Goal: Information Seeking & Learning: Learn about a topic

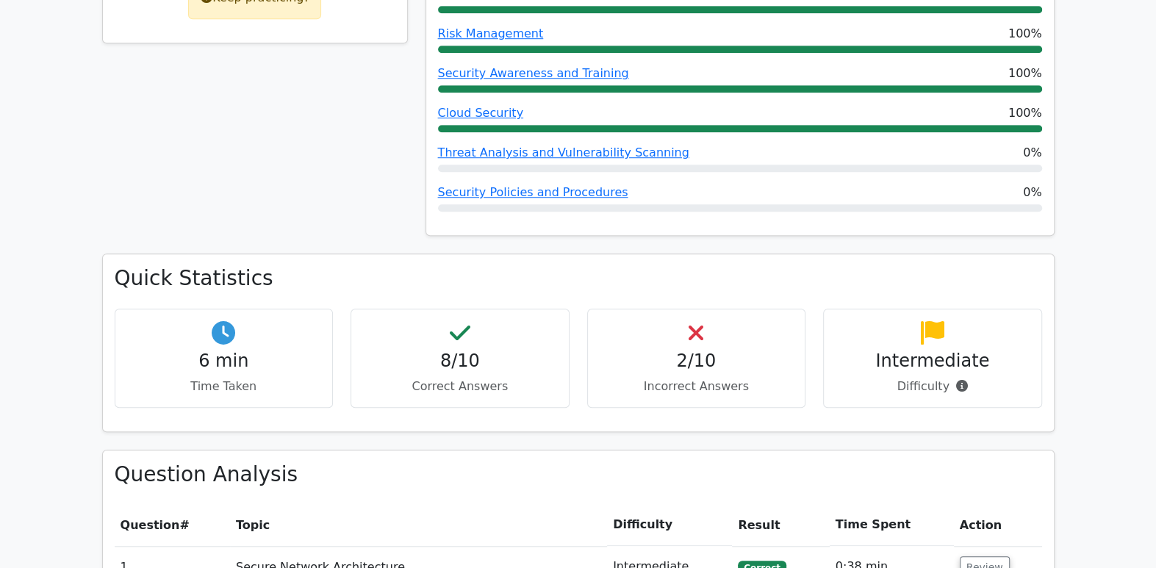
scroll to position [785, 0]
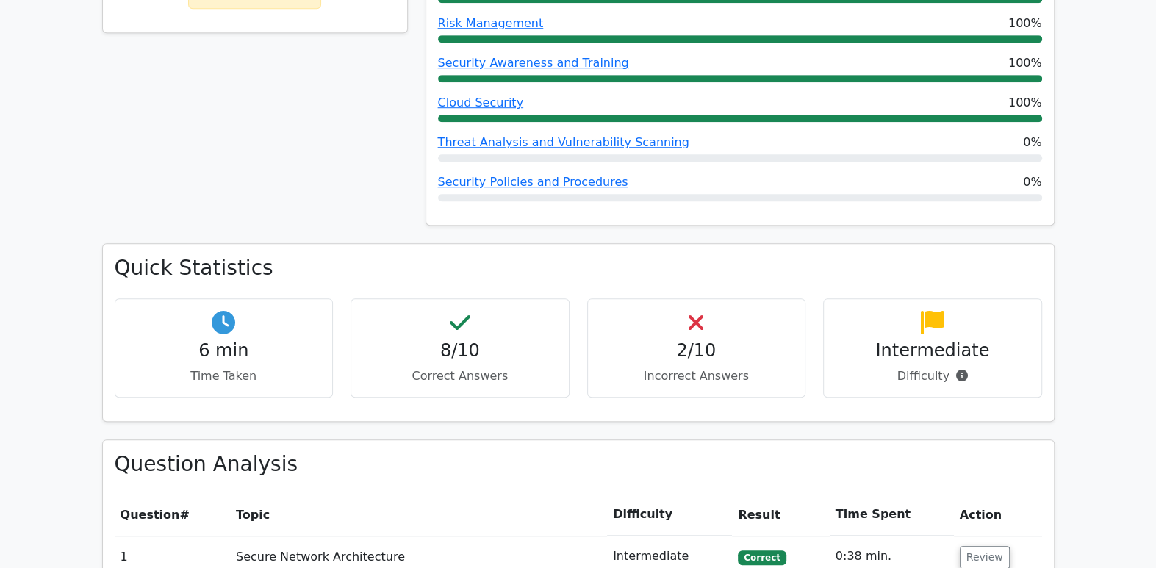
click at [546, 135] on link "Threat Analysis and Vulnerability Scanning" at bounding box center [563, 142] width 251 height 14
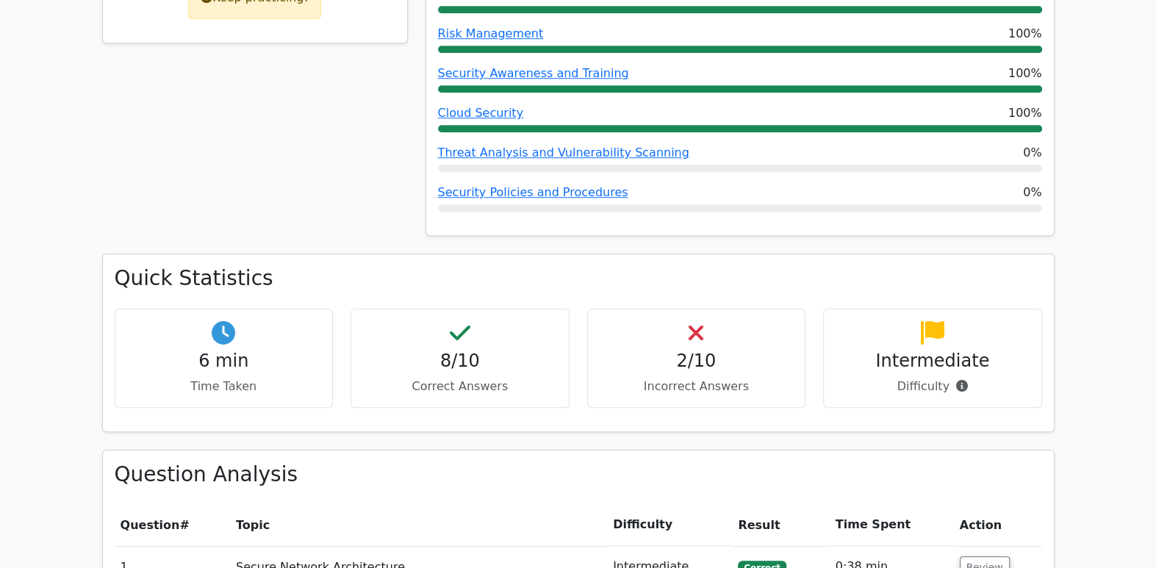
scroll to position [791, 0]
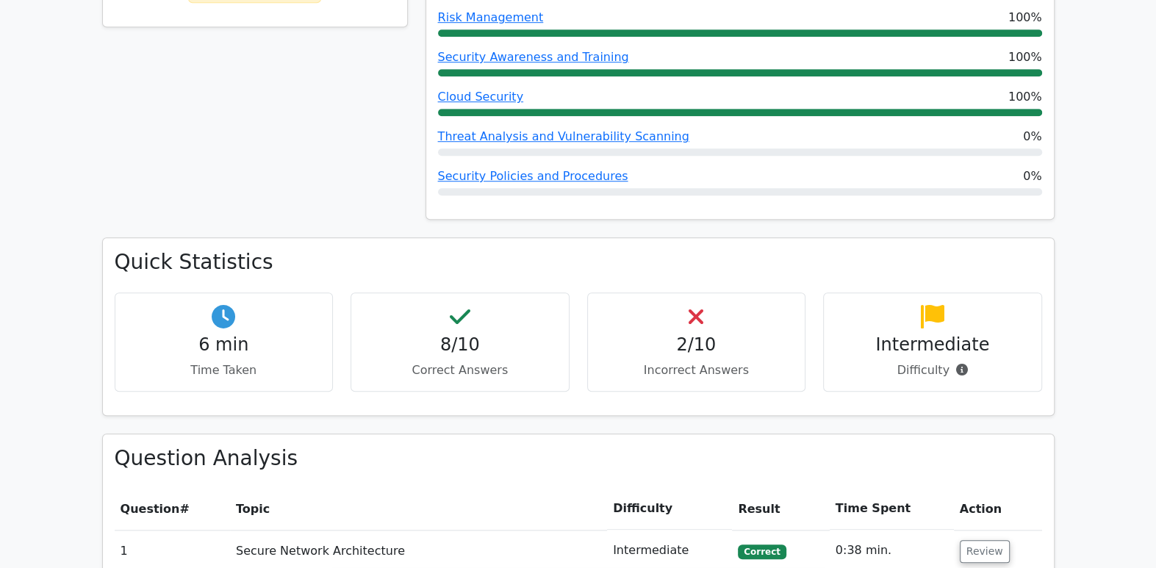
click at [497, 129] on link "Threat Analysis and Vulnerability Scanning" at bounding box center [563, 136] width 251 height 14
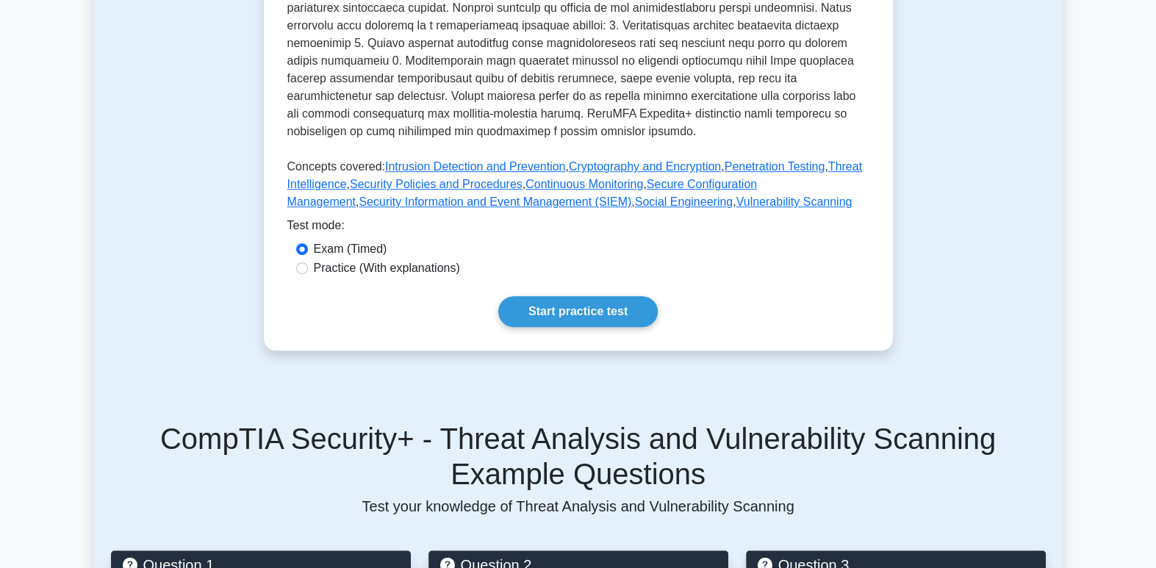
scroll to position [655, 0]
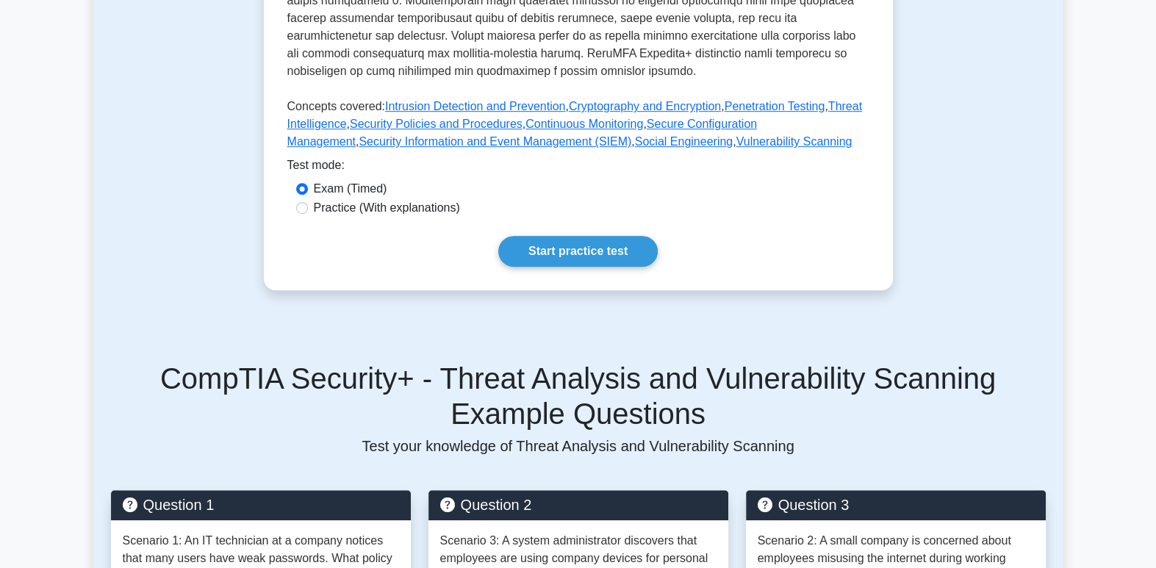
click at [567, 255] on link "Start practice test" at bounding box center [578, 251] width 160 height 31
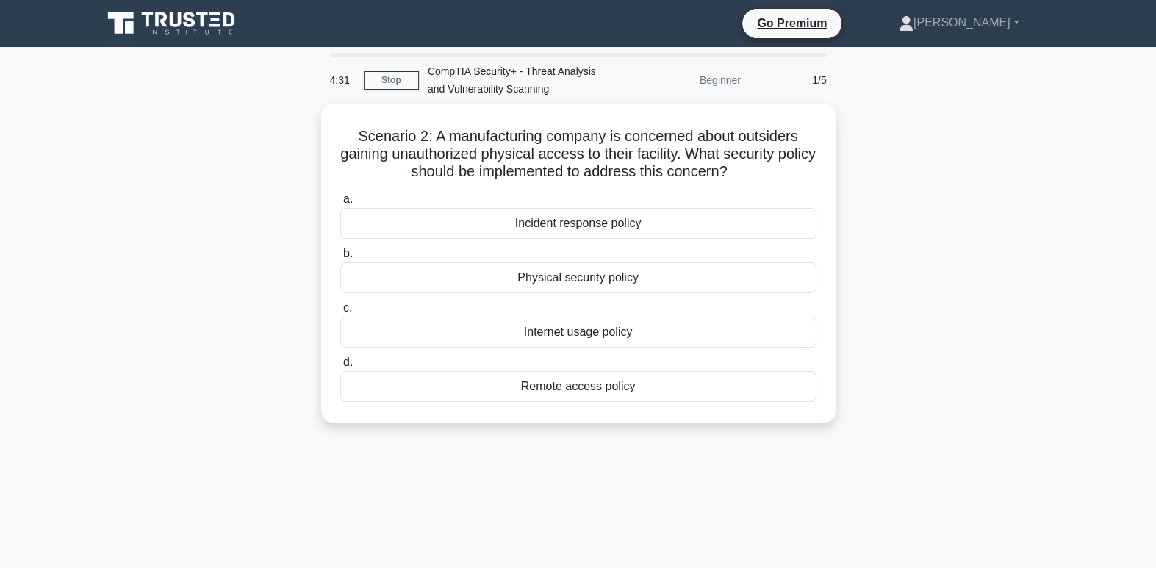
click at [700, 277] on div "Physical security policy" at bounding box center [578, 277] width 476 height 31
click at [340, 259] on input "b. Physical security policy" at bounding box center [340, 254] width 0 height 10
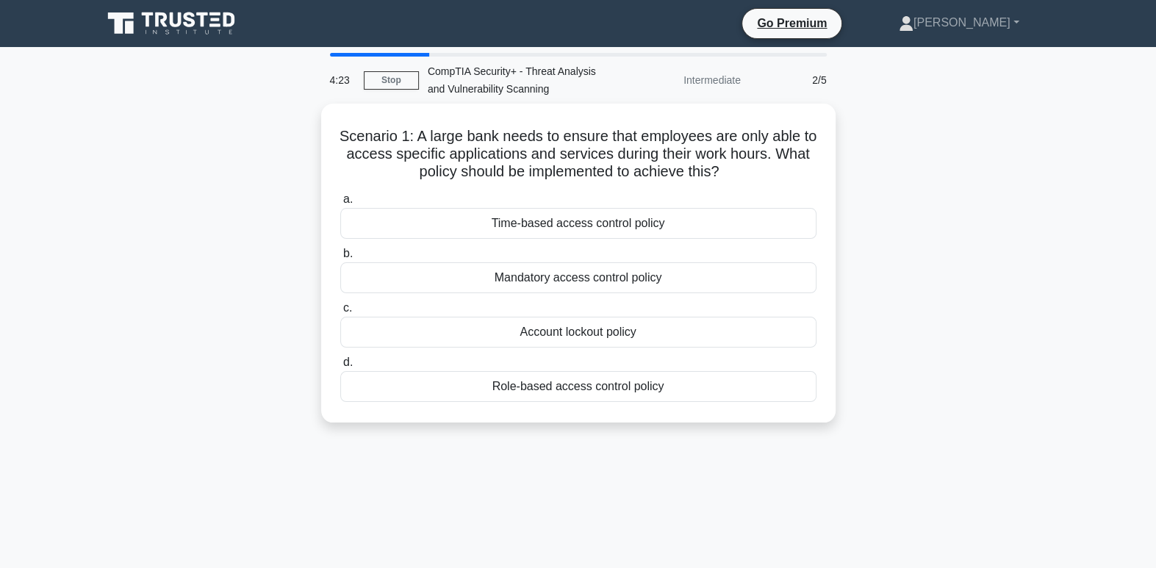
click at [651, 174] on h5 "Scenario 1: A large bank needs to ensure that employees are only able to access…" at bounding box center [578, 154] width 479 height 54
click at [664, 221] on div "Time-based access control policy" at bounding box center [578, 223] width 476 height 31
click at [340, 204] on input "a. Time-based access control policy" at bounding box center [340, 200] width 0 height 10
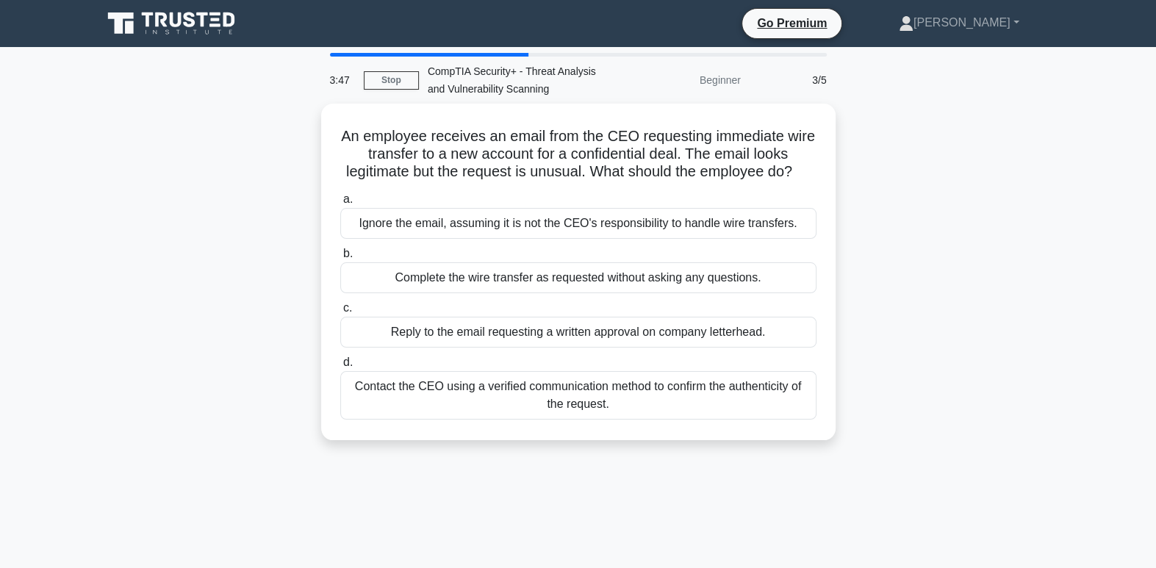
click at [728, 408] on div "Contact the CEO using a verified communication method to confirm the authentici…" at bounding box center [578, 395] width 476 height 49
click at [340, 368] on input "d. Contact the CEO using a verified communication method to confirm the authent…" at bounding box center [340, 363] width 0 height 10
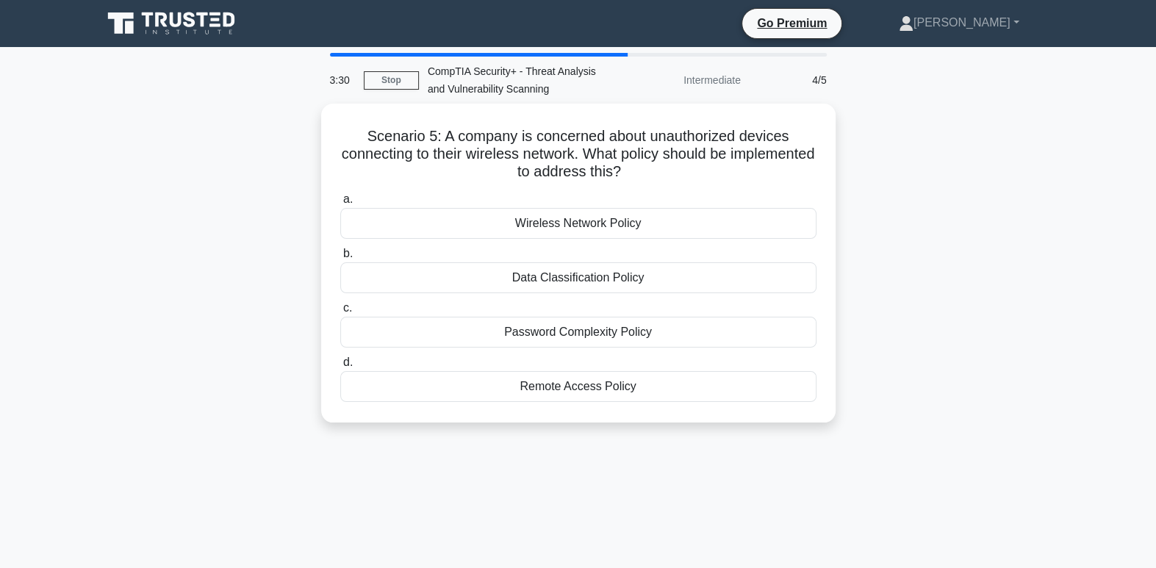
click at [618, 219] on div "Wireless Network Policy" at bounding box center [578, 223] width 476 height 31
click at [340, 204] on input "a. Wireless Network Policy" at bounding box center [340, 200] width 0 height 10
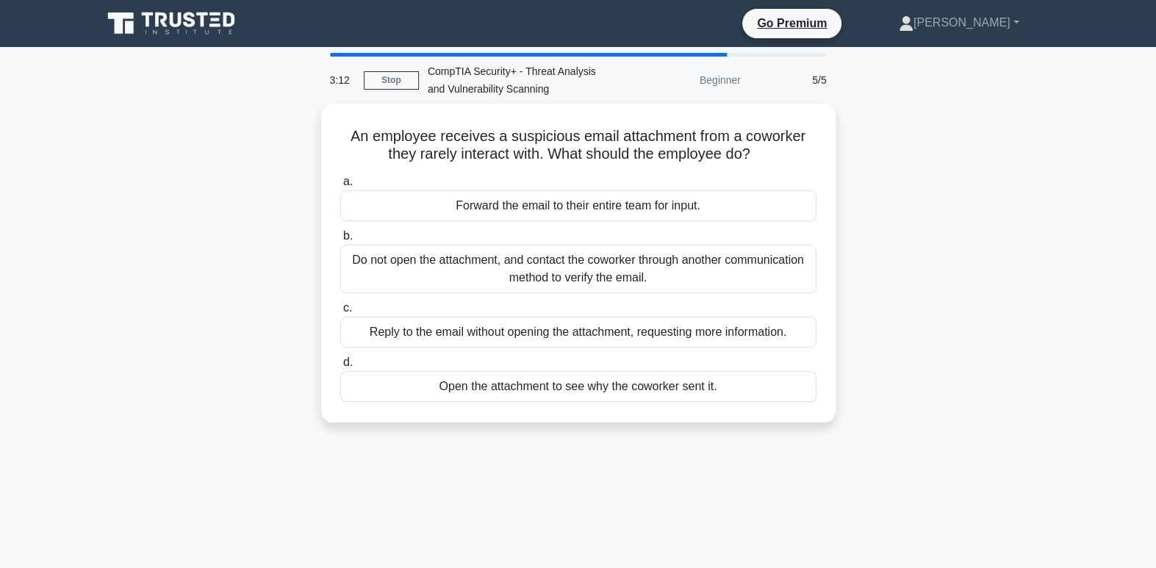
drag, startPoint x: 543, startPoint y: 174, endPoint x: 560, endPoint y: 169, distance: 17.5
click at [560, 170] on div "a. Forward the email to their entire team for input. b. Do not open the attachm…" at bounding box center [579, 287] width 494 height 235
click at [742, 261] on div "Do not open the attachment, and contact the coworker through another communicat…" at bounding box center [578, 269] width 476 height 49
click at [340, 241] on input "b. Do not open the attachment, and contact the coworker through another communi…" at bounding box center [340, 237] width 0 height 10
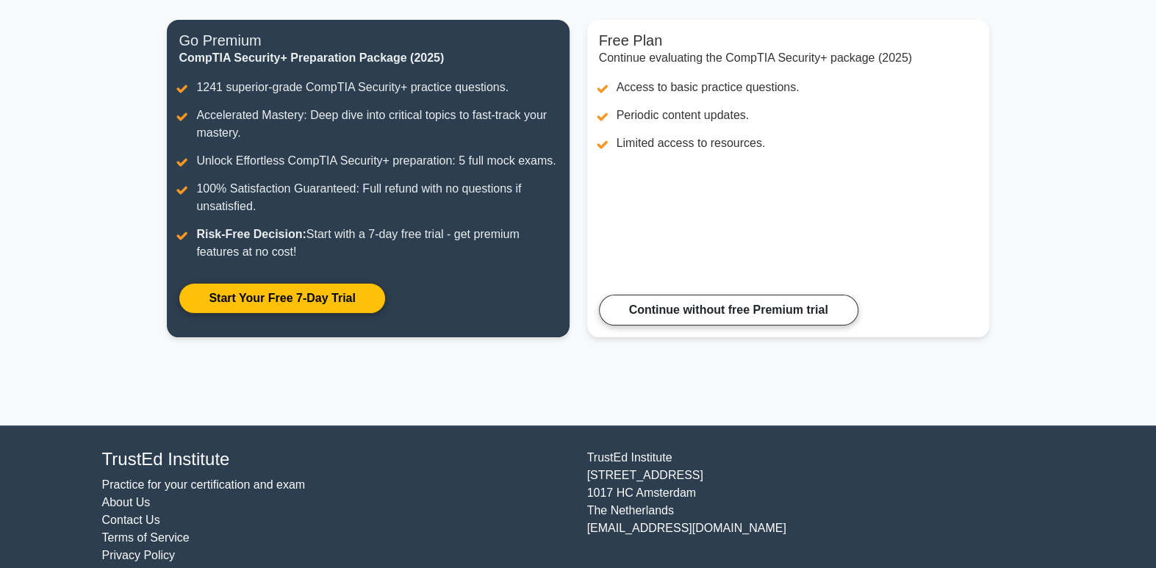
scroll to position [159, 0]
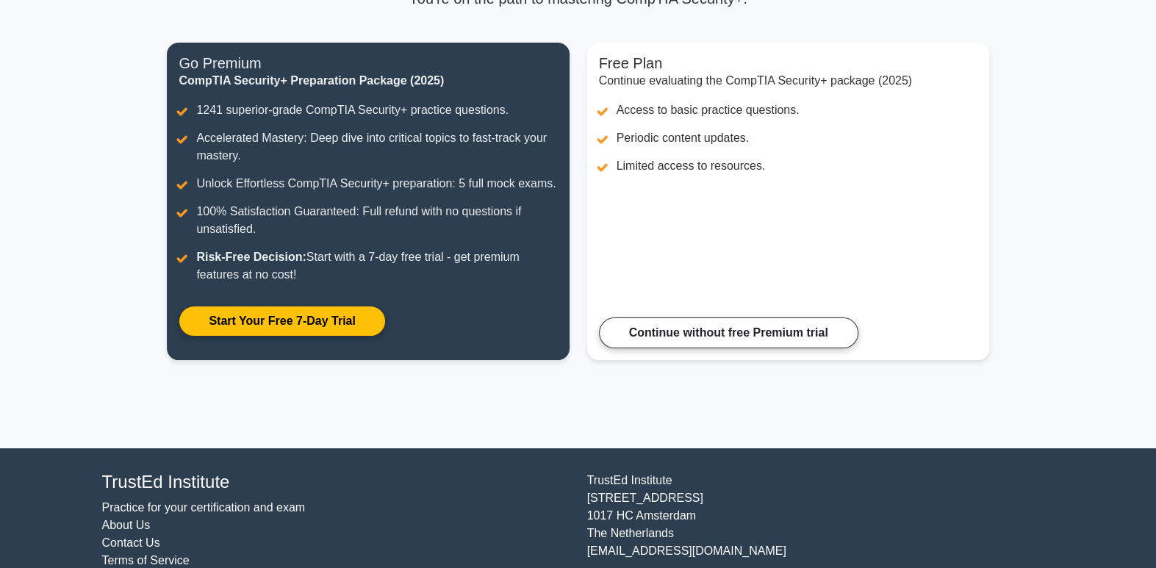
click at [777, 326] on link "Continue without free Premium trial" at bounding box center [729, 333] width 260 height 31
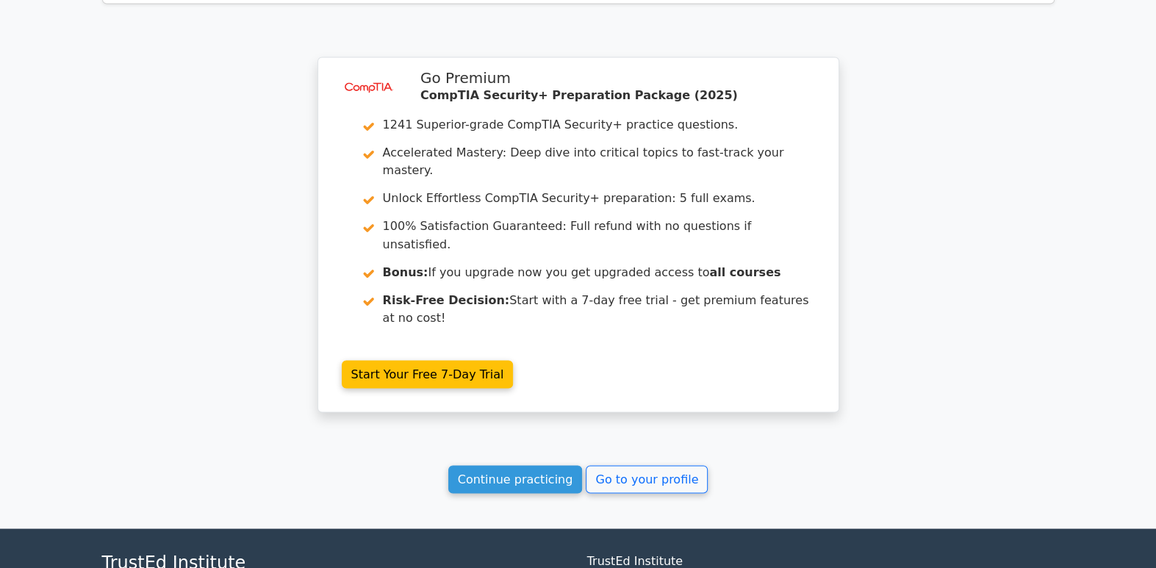
scroll to position [1886, 0]
click at [518, 465] on link "Continue practicing" at bounding box center [515, 479] width 135 height 28
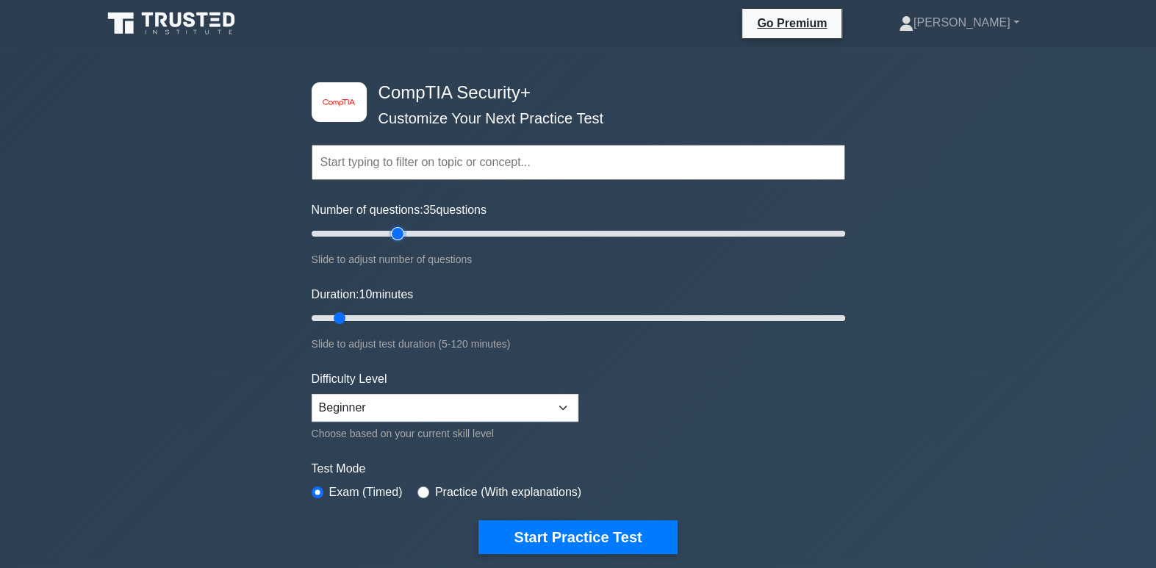
click at [394, 233] on input "Number of questions: 35 questions" at bounding box center [579, 234] width 534 height 18
drag, startPoint x: 394, startPoint y: 233, endPoint x: 507, endPoint y: 234, distance: 113.2
click at [507, 234] on input "Number of questions: 75 questions" at bounding box center [579, 234] width 534 height 18
drag, startPoint x: 504, startPoint y: 233, endPoint x: 541, endPoint y: 229, distance: 37.0
type input "90"
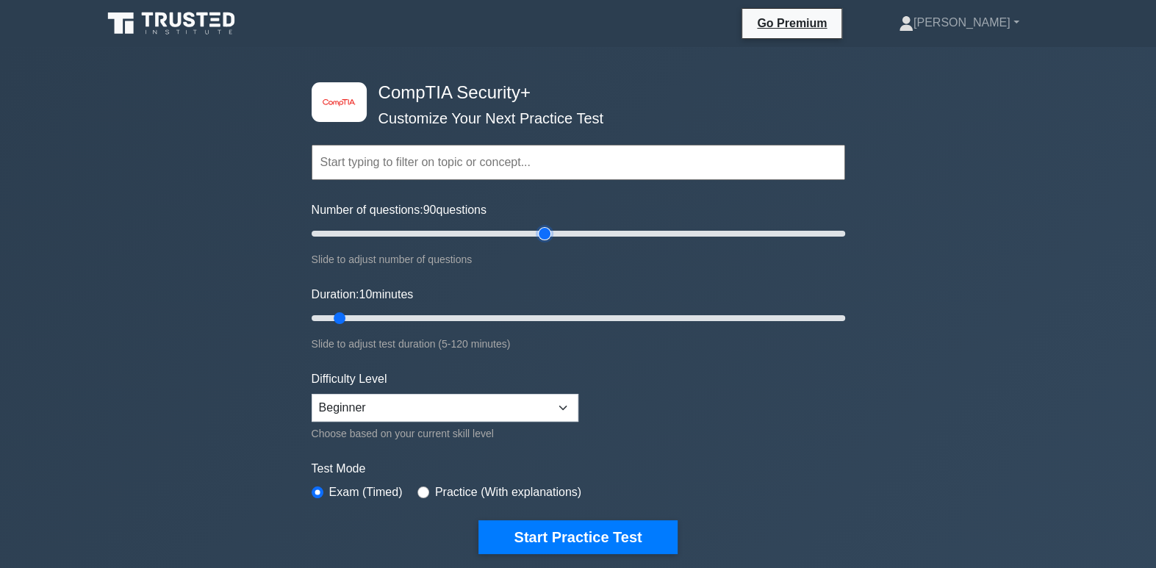
click at [541, 229] on input "Number of questions: 90 questions" at bounding box center [579, 234] width 534 height 18
drag, startPoint x: 337, startPoint y: 312, endPoint x: 473, endPoint y: 305, distance: 135.5
click at [473, 310] on input "Duration: 40 minutes" at bounding box center [579, 319] width 534 height 18
drag, startPoint x: 478, startPoint y: 312, endPoint x: 532, endPoint y: 306, distance: 54.1
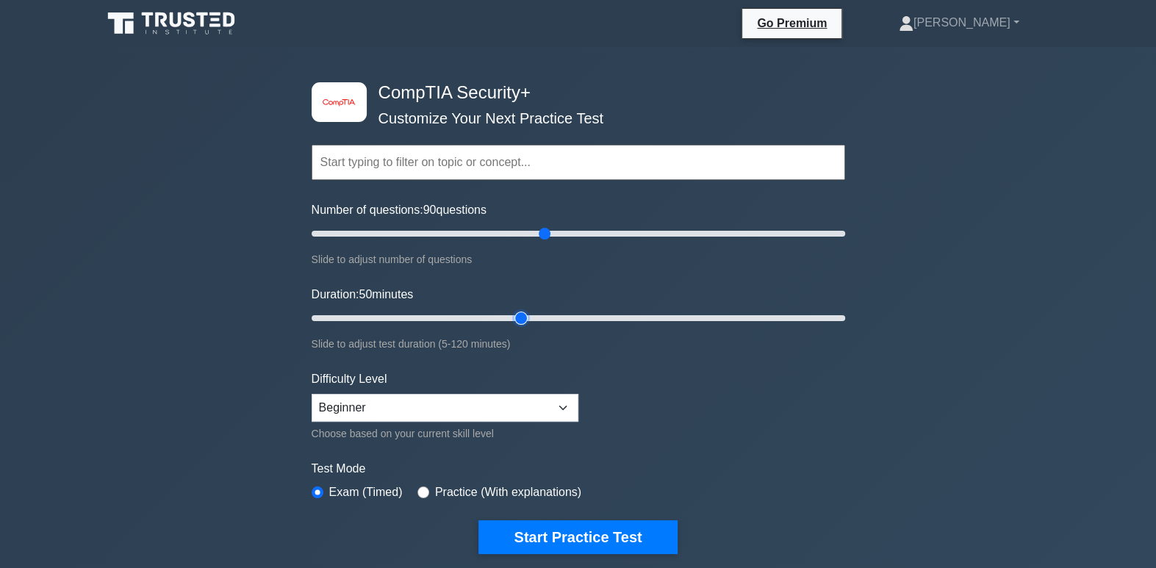
click at [532, 310] on input "Duration: 50 minutes" at bounding box center [579, 319] width 534 height 18
drag, startPoint x: 518, startPoint y: 315, endPoint x: 626, endPoint y: 310, distance: 108.2
click at [626, 310] on input "Duration: 75 minutes" at bounding box center [579, 319] width 534 height 18
click at [632, 310] on input "Duration: 75 minutes" at bounding box center [579, 319] width 534 height 18
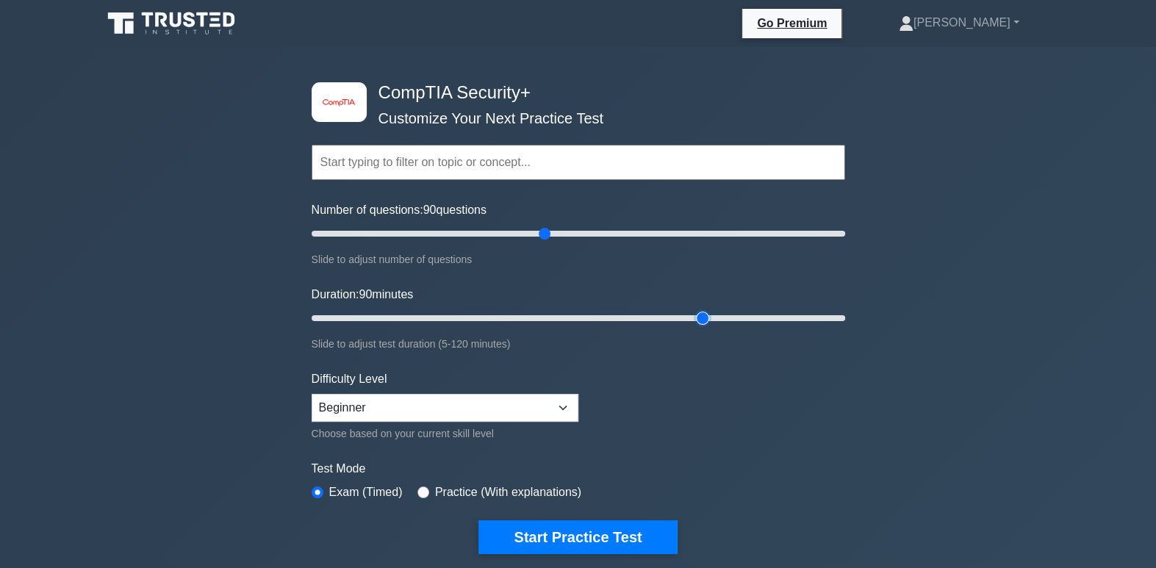
drag, startPoint x: 632, startPoint y: 315, endPoint x: 701, endPoint y: 304, distance: 70.0
type input "90"
click at [701, 310] on input "Duration: 90 minutes" at bounding box center [579, 319] width 534 height 18
click at [564, 406] on select "Beginner Intermediate Expert" at bounding box center [445, 408] width 267 height 28
select select "expert"
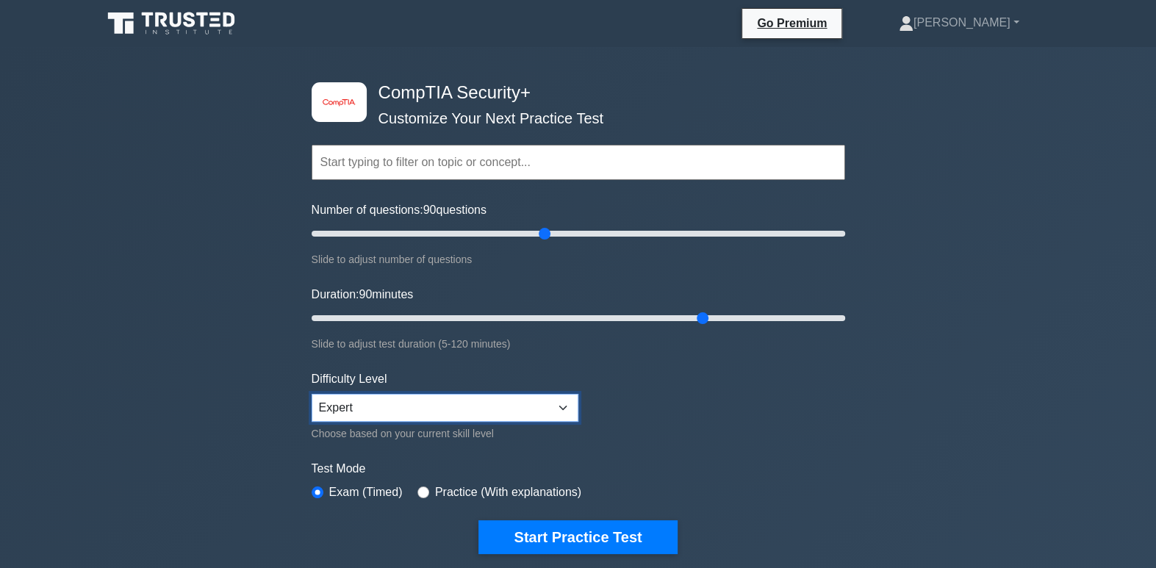
click at [312, 394] on select "Beginner Intermediate Expert" at bounding box center [445, 408] width 267 height 28
click at [566, 407] on select "Beginner Intermediate Expert" at bounding box center [445, 408] width 267 height 28
click at [312, 394] on select "Beginner Intermediate Expert" at bounding box center [445, 408] width 267 height 28
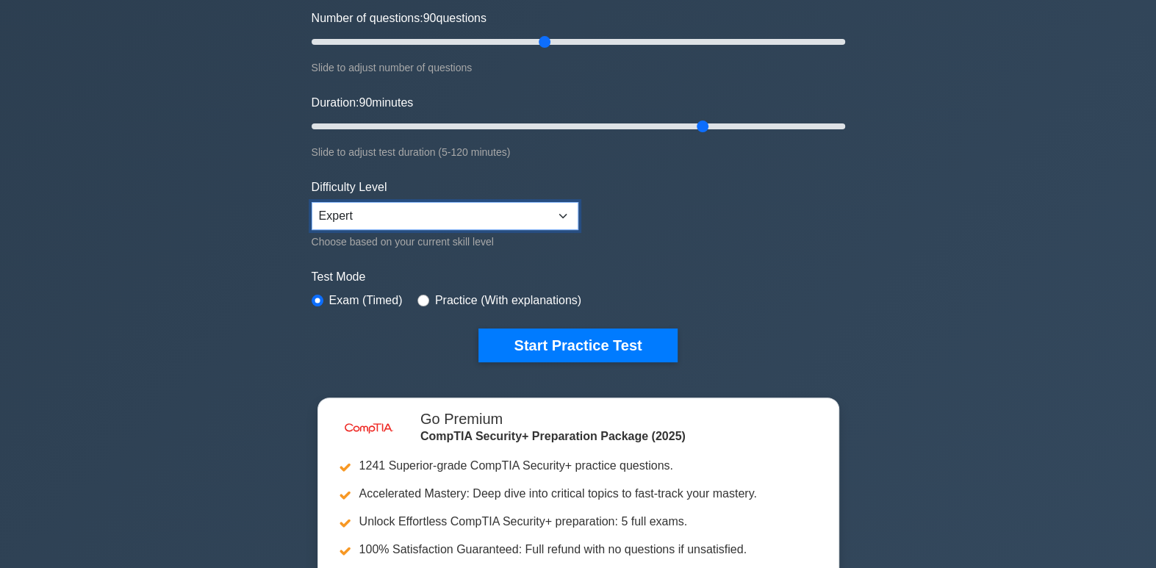
scroll to position [196, 0]
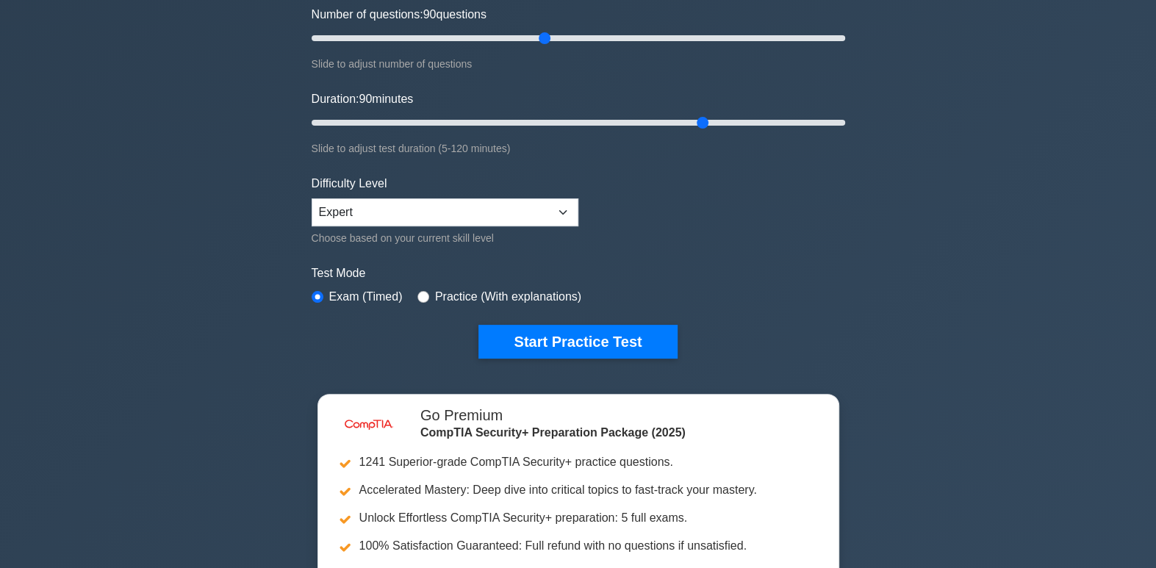
click at [610, 343] on button "Start Practice Test" at bounding box center [578, 342] width 198 height 34
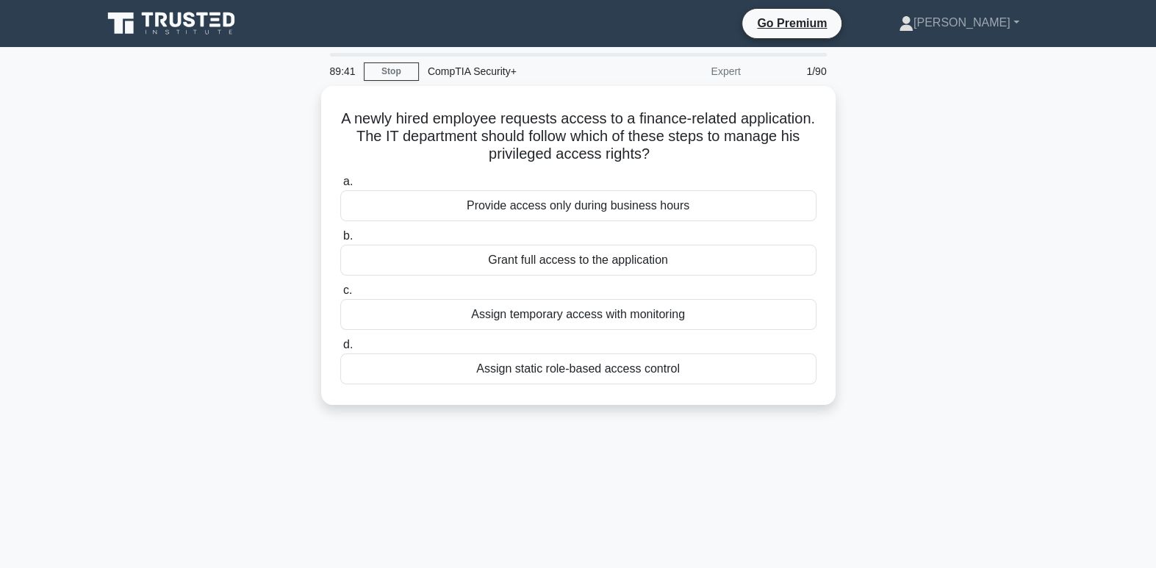
drag, startPoint x: 629, startPoint y: 169, endPoint x: 650, endPoint y: 163, distance: 22.1
click at [650, 163] on div "A newly hired employee requests access to a finance-related application. The IT…" at bounding box center [578, 245] width 503 height 307
click at [668, 162] on div "A newly hired employee requests access to a finance-related application. The IT…" at bounding box center [578, 245] width 503 height 307
click at [683, 362] on div "Assign static role-based access control" at bounding box center [578, 369] width 476 height 31
click at [340, 350] on input "d. Assign static role-based access control" at bounding box center [340, 345] width 0 height 10
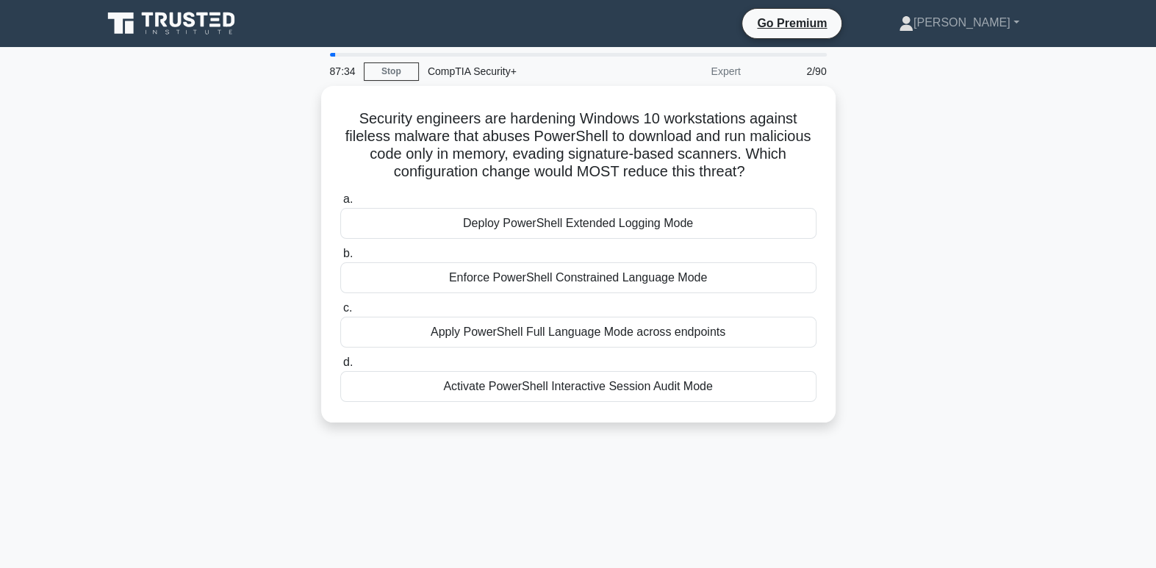
click at [587, 275] on div "Enforce PowerShell Constrained Language Mode" at bounding box center [578, 277] width 476 height 31
click at [340, 259] on input "b. Enforce PowerShell Constrained Language Mode" at bounding box center [340, 254] width 0 height 10
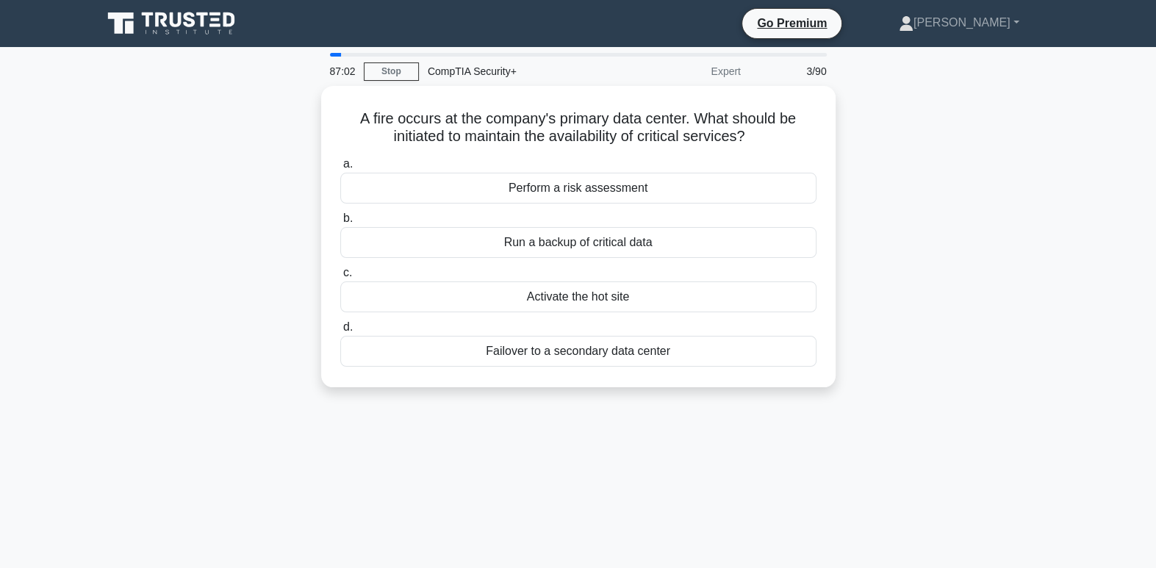
click at [637, 358] on div "Failover to a secondary data center" at bounding box center [578, 351] width 476 height 31
click at [340, 332] on input "d. Failover to a secondary data center" at bounding box center [340, 328] width 0 height 10
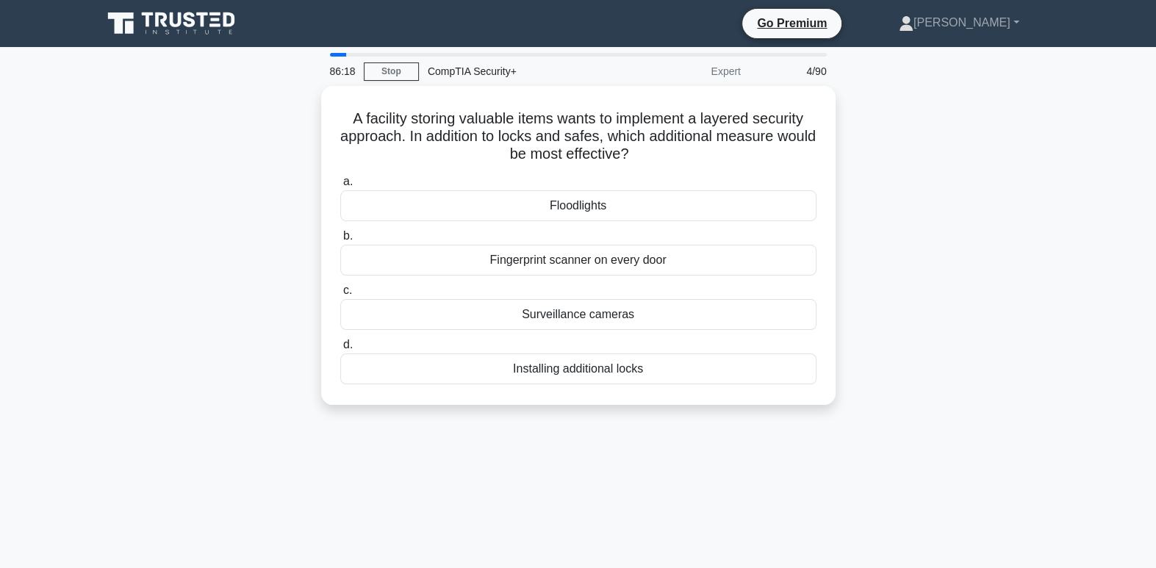
click at [887, 181] on div "A facility storing valuable items wants to implement a layered security approac…" at bounding box center [578, 254] width 970 height 337
click at [647, 316] on div "Surveillance cameras" at bounding box center [578, 314] width 476 height 31
click at [340, 296] on input "c. Surveillance cameras" at bounding box center [340, 291] width 0 height 10
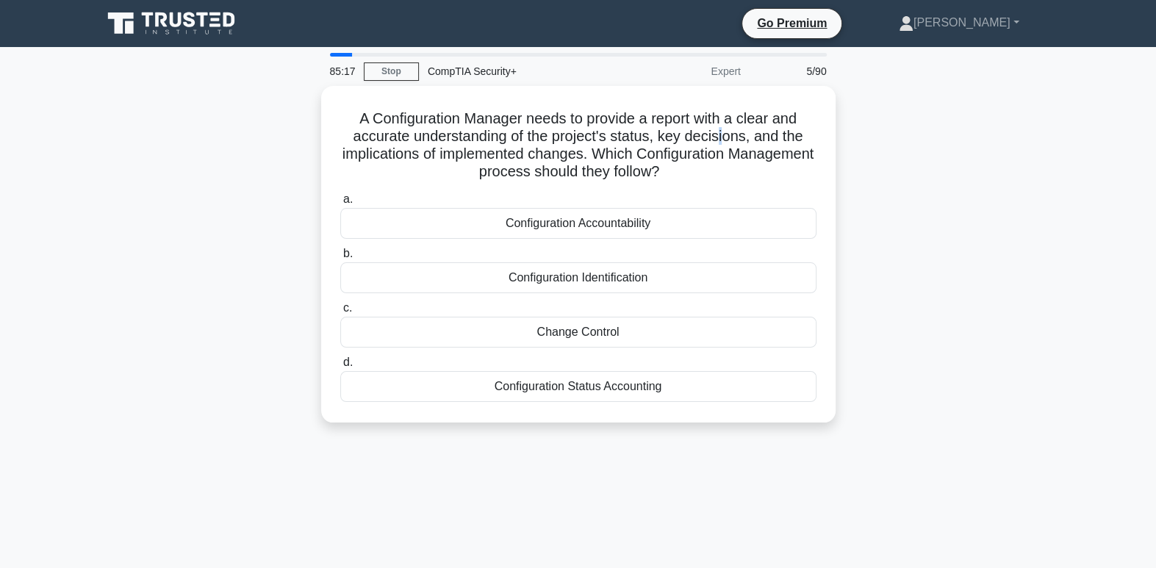
click at [720, 132] on h5 "A Configuration Manager needs to provide a report with a clear and accurate und…" at bounding box center [578, 146] width 479 height 72
drag, startPoint x: 720, startPoint y: 132, endPoint x: 751, endPoint y: 128, distance: 31.1
click at [751, 128] on h5 "A Configuration Manager needs to provide a report with a clear and accurate und…" at bounding box center [578, 146] width 479 height 72
click at [615, 232] on div "Configuration Accountability" at bounding box center [578, 223] width 476 height 31
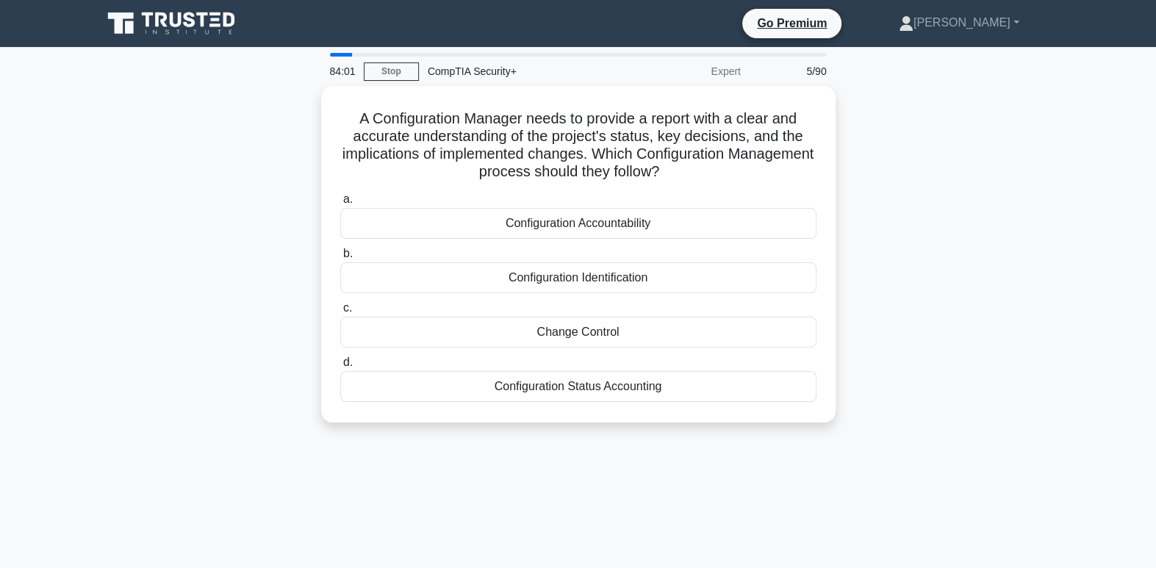
click at [340, 204] on input "a. Configuration Accountability" at bounding box center [340, 200] width 0 height 10
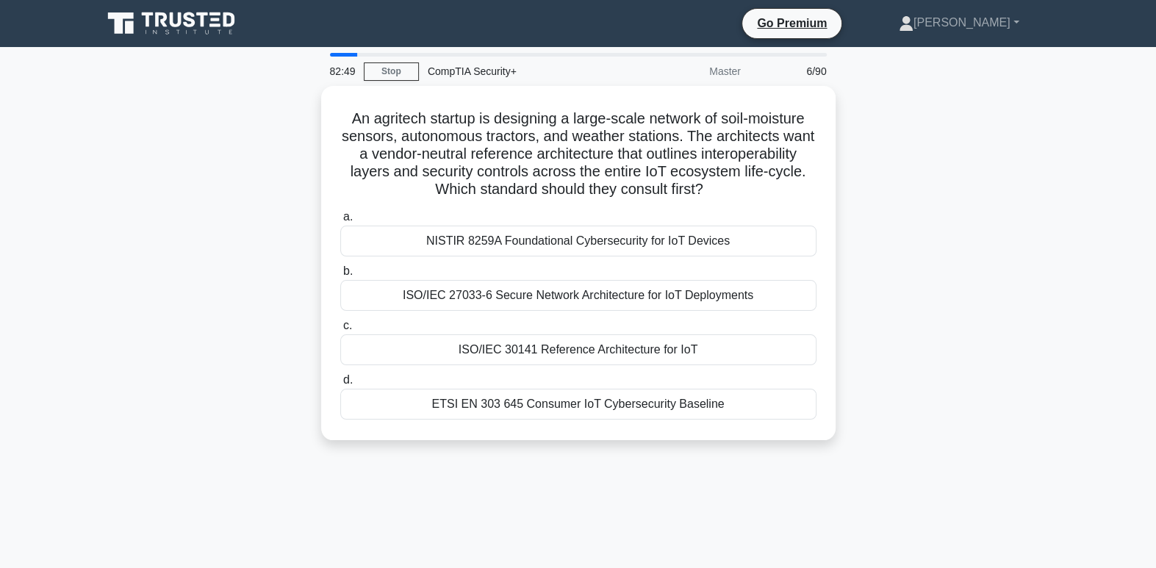
drag, startPoint x: 614, startPoint y: 305, endPoint x: 580, endPoint y: 296, distance: 35.0
drag, startPoint x: 580, startPoint y: 296, endPoint x: 551, endPoint y: 318, distance: 36.3
drag, startPoint x: 551, startPoint y: 318, endPoint x: 448, endPoint y: 328, distance: 102.7
click at [448, 328] on label "c. ISO/IEC 30141 Reference Architecture for IoT" at bounding box center [578, 341] width 476 height 49
click at [340, 328] on input "c. ISO/IEC 30141 Reference Architecture for IoT" at bounding box center [340, 326] width 0 height 10
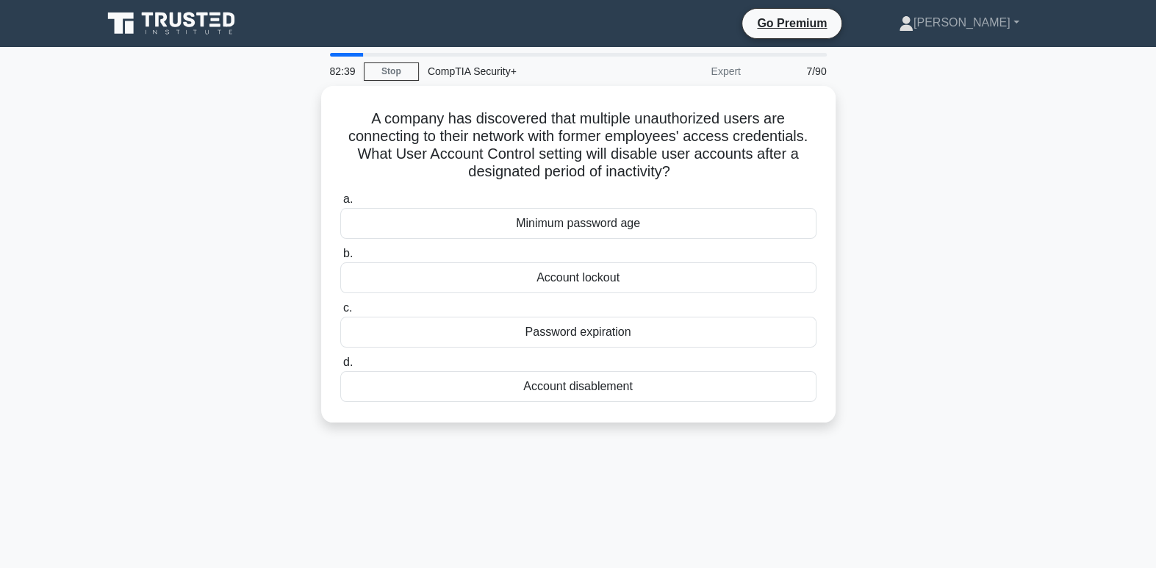
click at [909, 258] on div "A company has discovered that multiple unauthorized users are connecting to the…" at bounding box center [578, 263] width 970 height 354
drag, startPoint x: 907, startPoint y: 258, endPoint x: 915, endPoint y: 346, distance: 88.5
drag, startPoint x: 915, startPoint y: 346, endPoint x: 1042, endPoint y: 420, distance: 147.5
click at [1042, 420] on div "A company has discovered that multiple unauthorized users are connecting to the…" at bounding box center [578, 263] width 970 height 354
click at [458, 287] on div "Account lockout" at bounding box center [578, 277] width 476 height 31
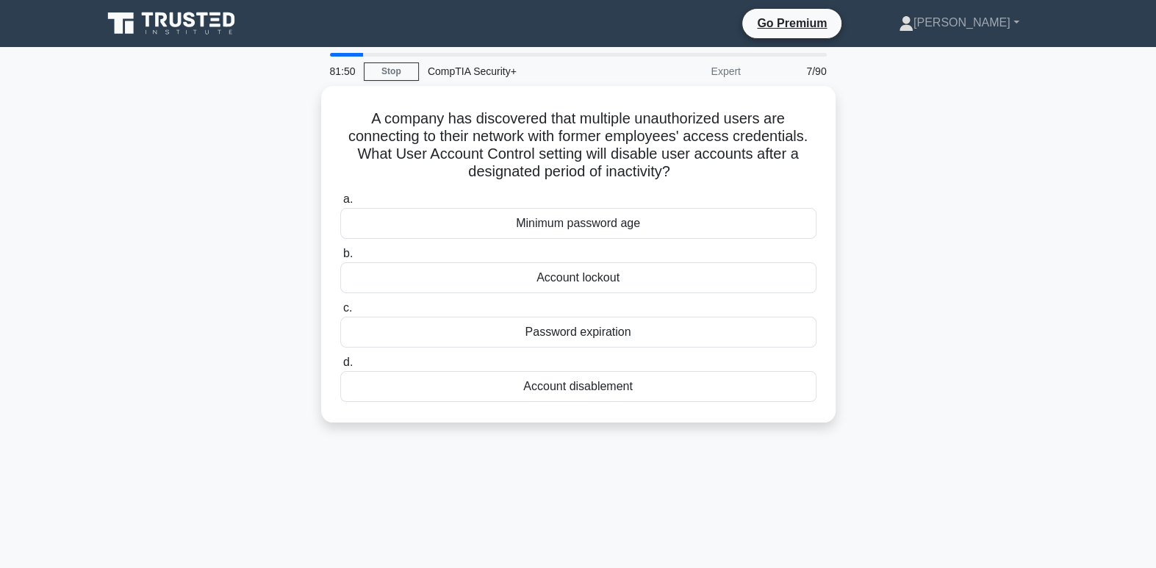
click at [340, 259] on input "b. Account lockout" at bounding box center [340, 254] width 0 height 10
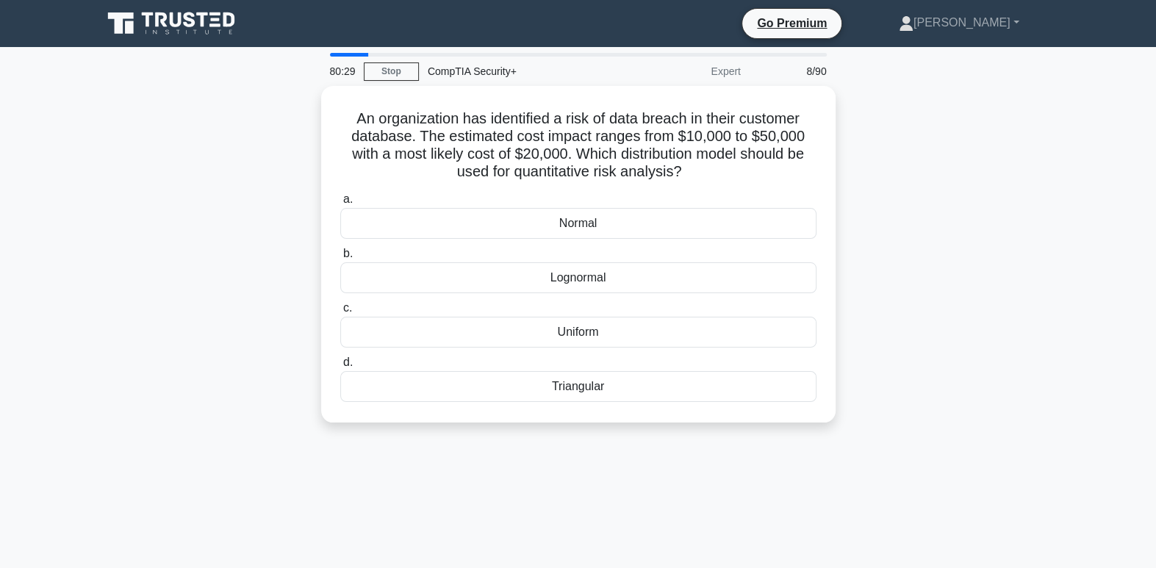
click at [587, 328] on div "Uniform" at bounding box center [578, 332] width 476 height 31
click at [340, 313] on input "c. Uniform" at bounding box center [340, 309] width 0 height 10
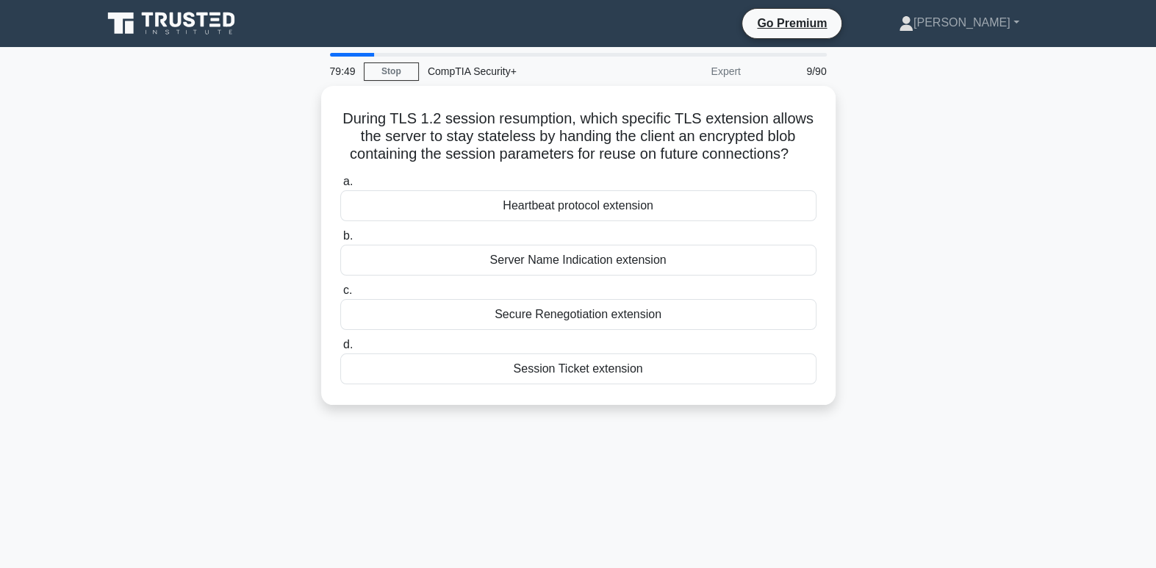
click at [402, 76] on link "Stop" at bounding box center [391, 71] width 55 height 18
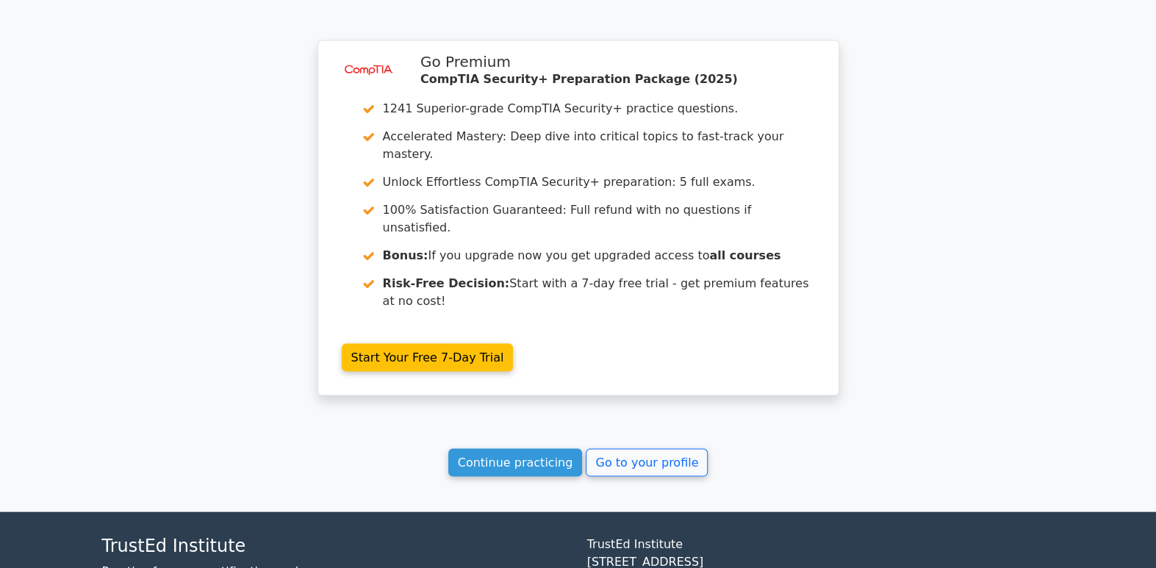
scroll to position [2167, 0]
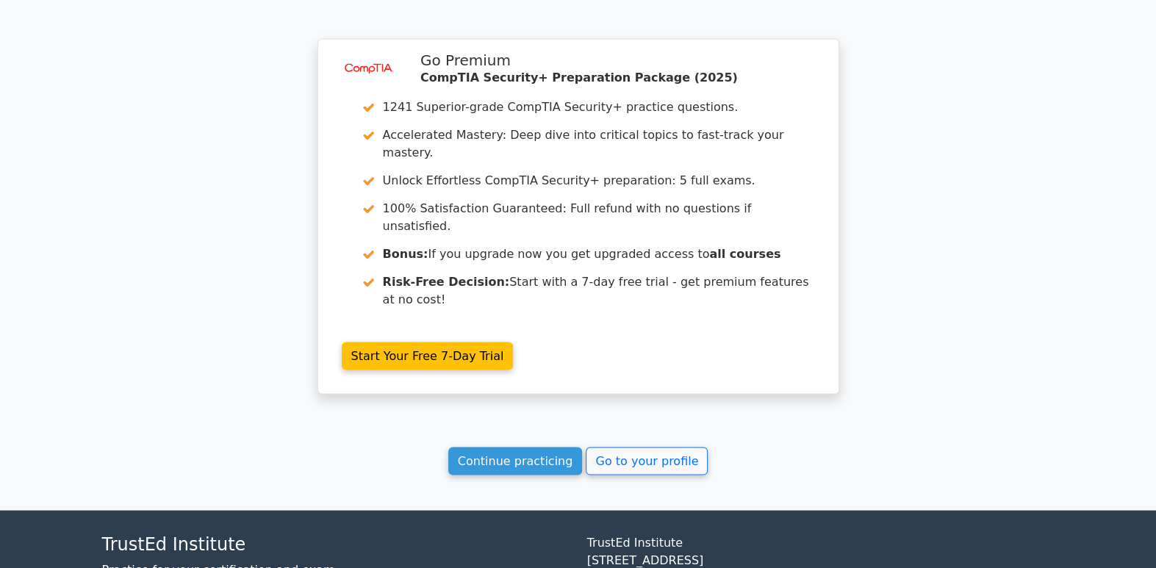
click at [529, 448] on link "Continue practicing" at bounding box center [515, 462] width 135 height 28
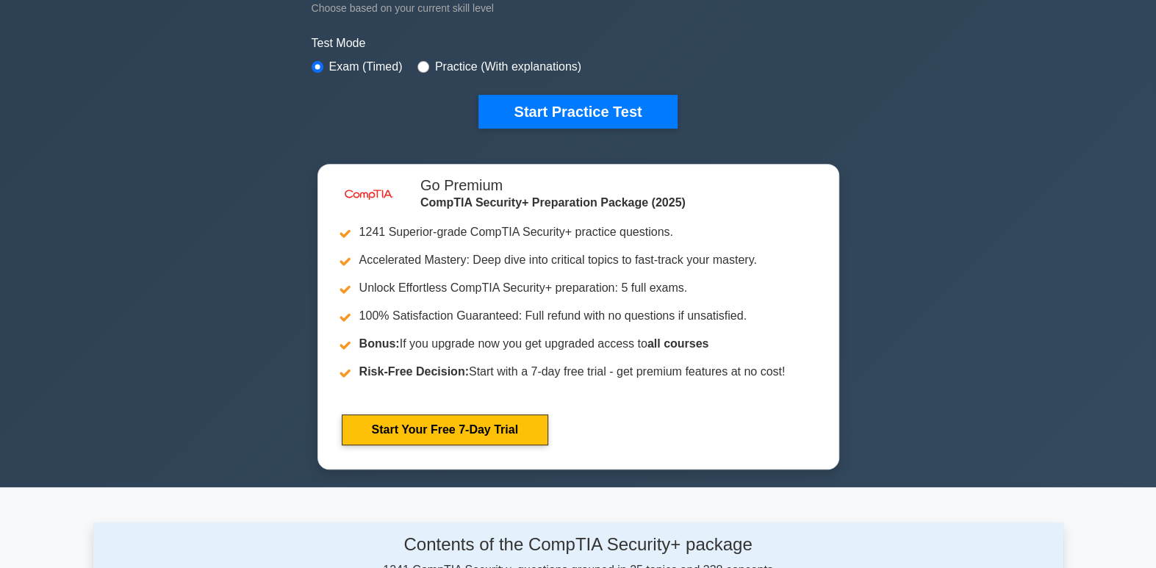
scroll to position [424, 0]
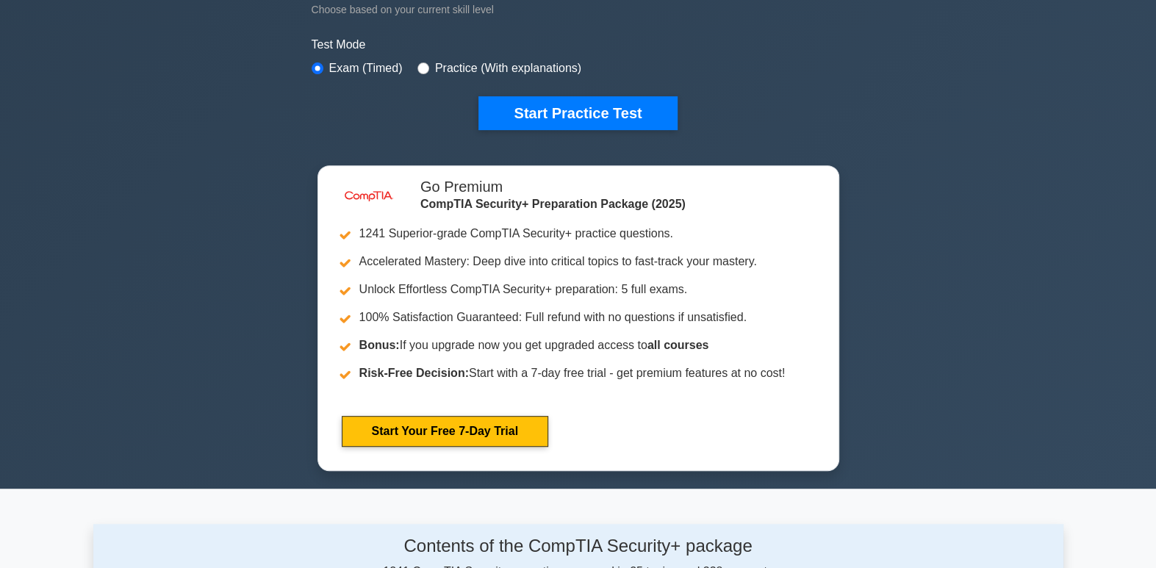
click at [548, 440] on link "Start Your Free 7-Day Trial" at bounding box center [445, 431] width 207 height 31
